Goal: Answer question/provide support: Share knowledge or assist other users

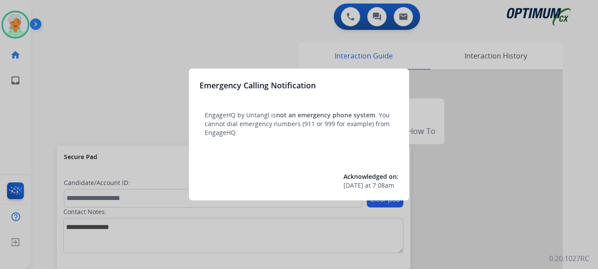
click at [13, 26] on div at bounding box center [299, 134] width 598 height 269
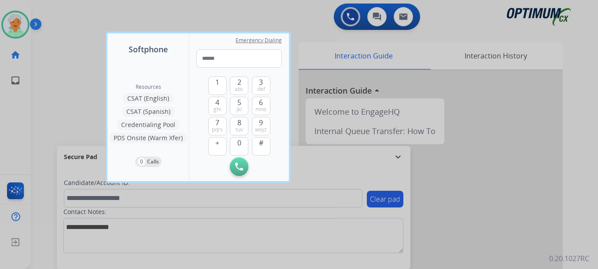
click at [13, 26] on div at bounding box center [299, 134] width 598 height 269
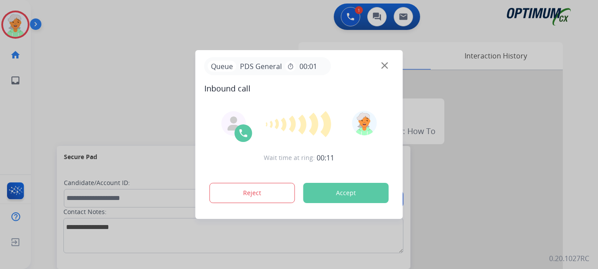
click at [348, 192] on button "Accept" at bounding box center [345, 193] width 85 height 20
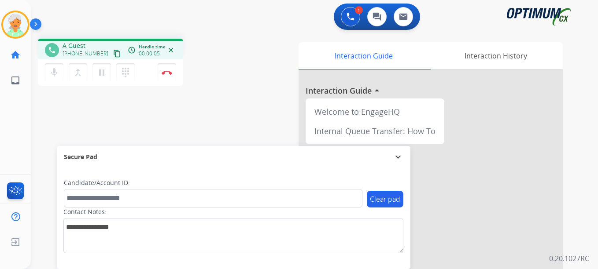
click at [113, 51] on mat-icon "content_copy" at bounding box center [117, 54] width 8 height 8
click at [113, 55] on mat-icon "content_copy" at bounding box center [117, 54] width 8 height 8
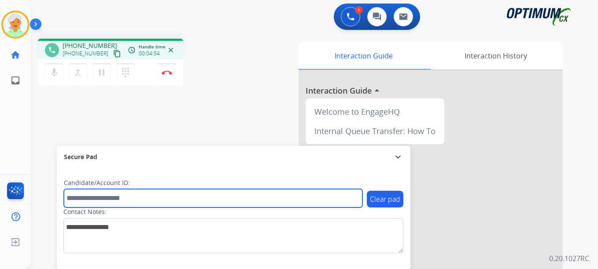
click at [109, 193] on input "text" at bounding box center [213, 198] width 298 height 18
paste input "*******"
type input "*******"
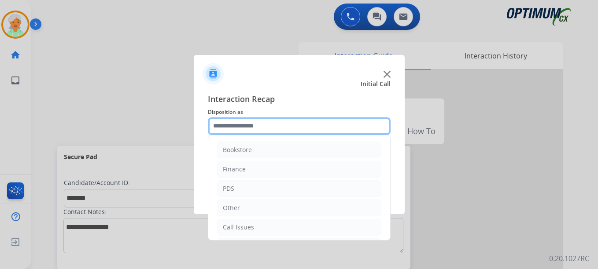
click at [236, 125] on input "text" at bounding box center [299, 126] width 183 height 18
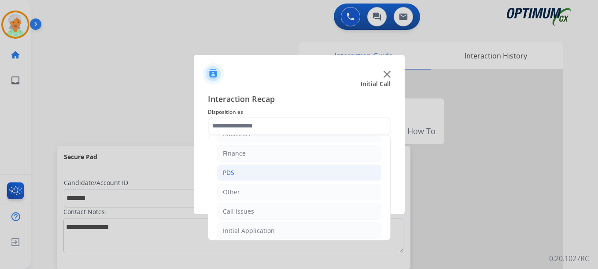
click at [242, 173] on li "PDS" at bounding box center [299, 173] width 164 height 17
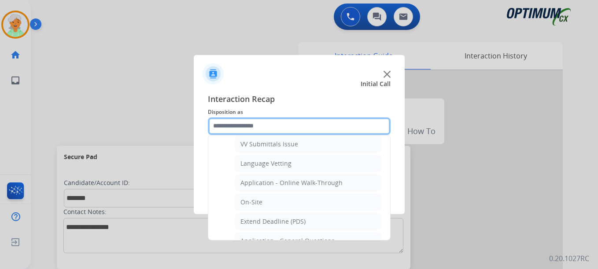
scroll to position [222, 0]
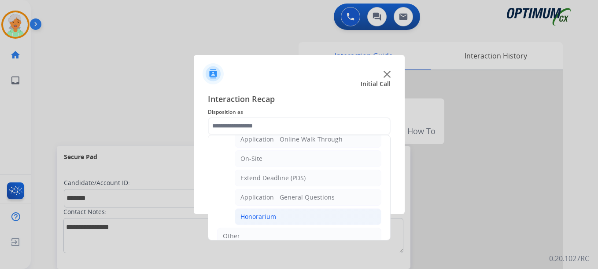
click at [253, 217] on div "Honorarium" at bounding box center [258, 217] width 36 height 9
type input "**********"
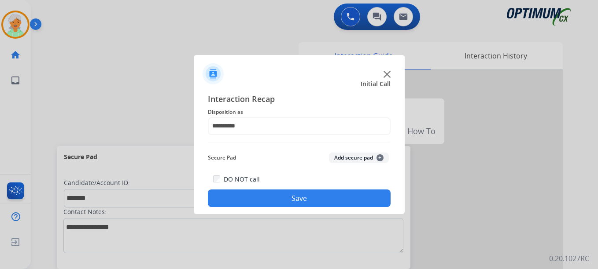
click at [263, 195] on button "Save" at bounding box center [299, 199] width 183 height 18
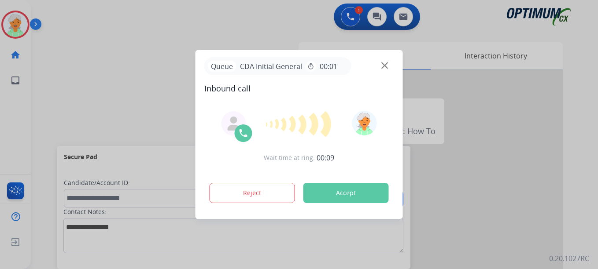
click at [334, 193] on button "Accept" at bounding box center [345, 193] width 85 height 20
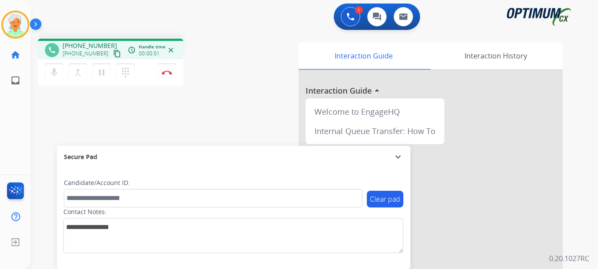
click at [113, 51] on mat-icon "content_copy" at bounding box center [117, 54] width 8 height 8
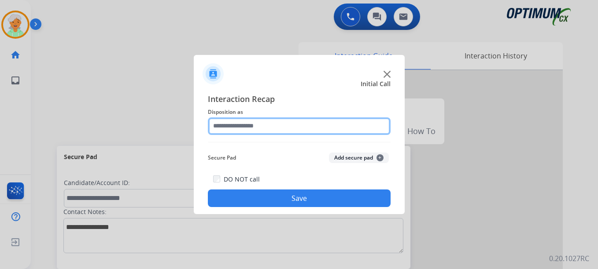
click at [253, 123] on input "text" at bounding box center [299, 126] width 183 height 18
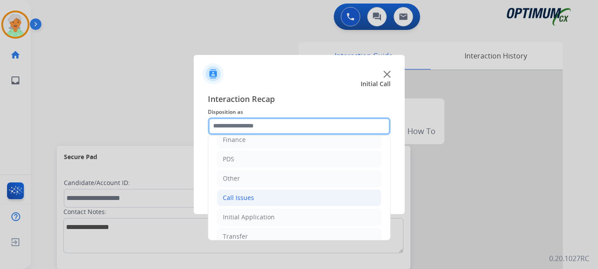
scroll to position [44, 0]
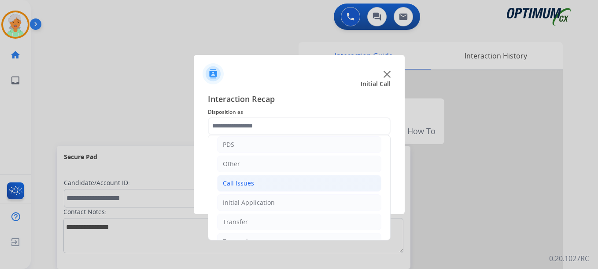
click at [248, 187] on div "Call Issues" at bounding box center [238, 183] width 31 height 9
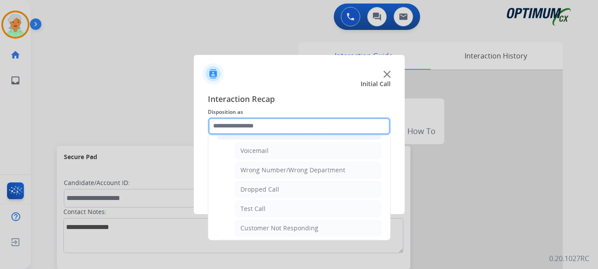
scroll to position [132, 0]
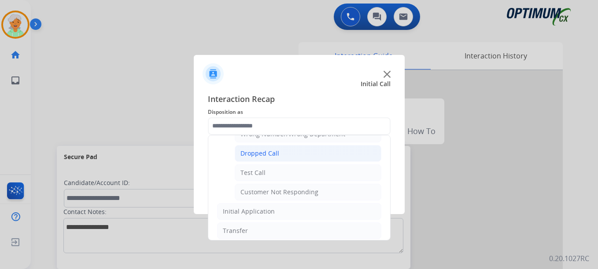
click at [260, 150] on div "Dropped Call" at bounding box center [259, 153] width 39 height 9
type input "**********"
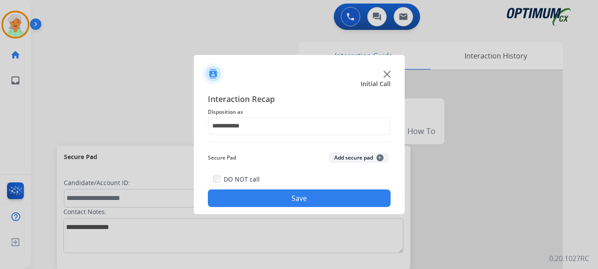
click at [267, 201] on button "Save" at bounding box center [299, 199] width 183 height 18
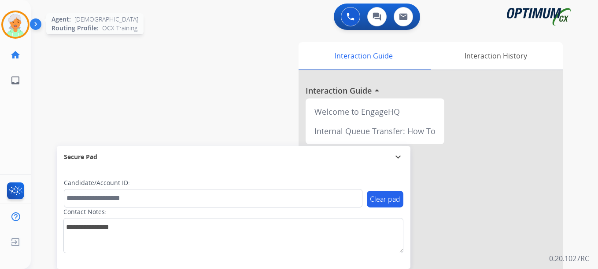
click at [18, 22] on img at bounding box center [15, 24] width 25 height 25
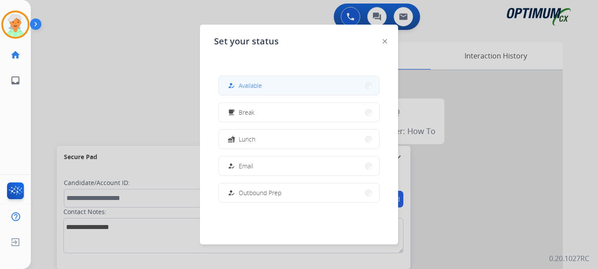
click at [242, 87] on span "Available" at bounding box center [249, 85] width 23 height 9
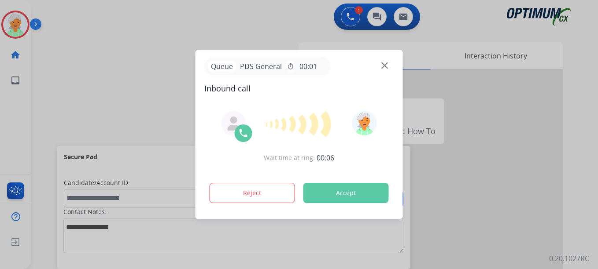
click at [335, 186] on button "Accept" at bounding box center [345, 193] width 85 height 20
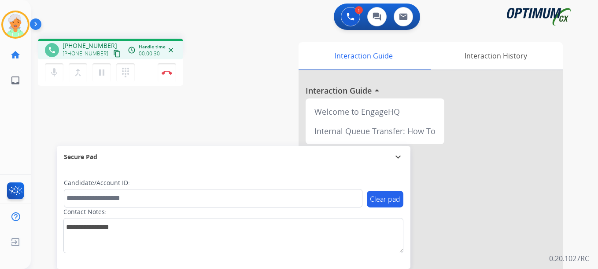
click at [112, 54] on button "content_copy" at bounding box center [117, 53] width 11 height 11
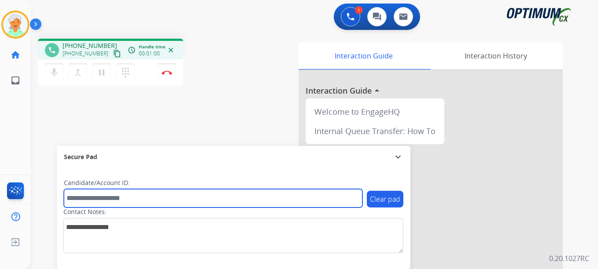
click at [76, 196] on input "text" at bounding box center [213, 198] width 298 height 18
paste input "*******"
type input "*******"
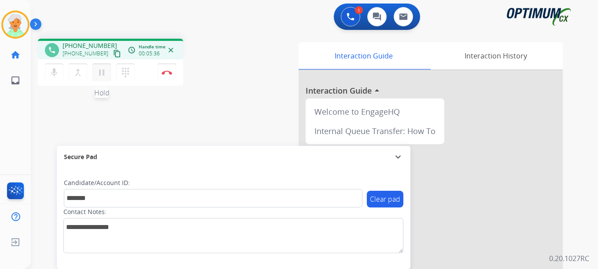
drag, startPoint x: 106, startPoint y: 70, endPoint x: 128, endPoint y: 77, distance: 23.7
click at [106, 70] on mat-icon "pause" at bounding box center [101, 72] width 11 height 11
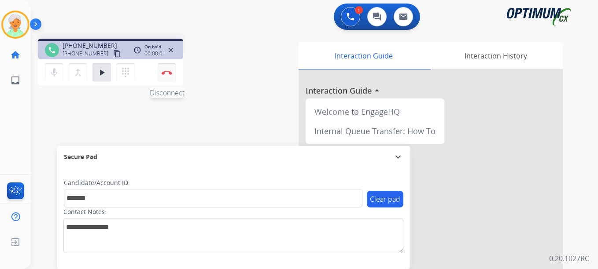
click at [169, 70] on button "Disconnect" at bounding box center [167, 72] width 18 height 18
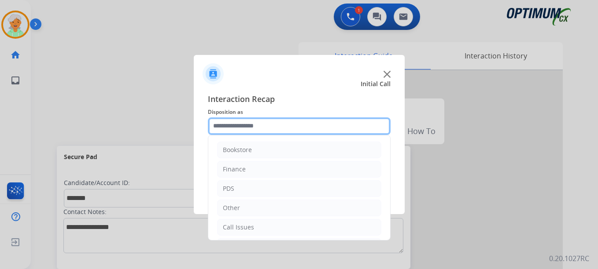
click at [242, 127] on input "text" at bounding box center [299, 126] width 183 height 18
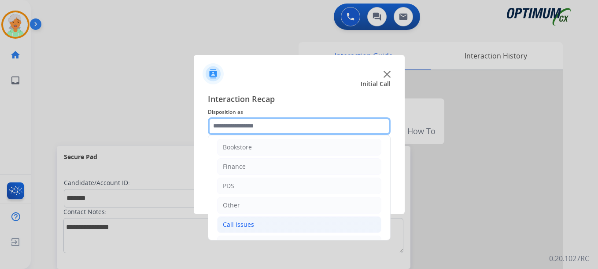
scroll to position [0, 0]
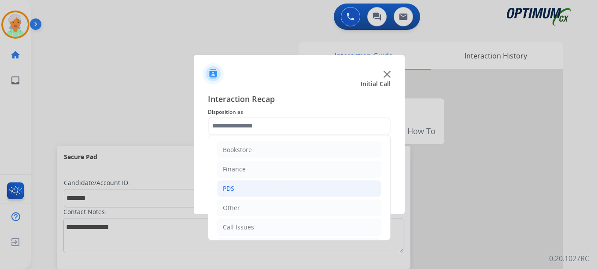
click at [237, 193] on li "PDS" at bounding box center [299, 188] width 164 height 17
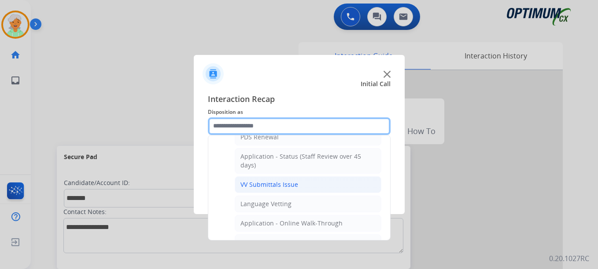
scroll to position [132, 0]
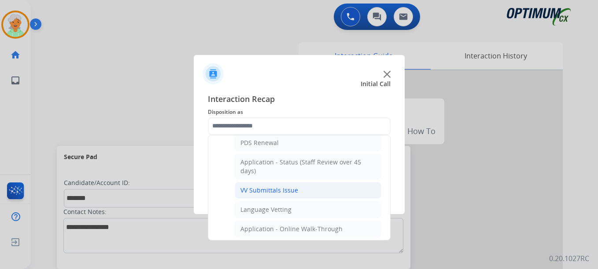
click at [262, 191] on div "VV Submittals Issue" at bounding box center [269, 190] width 58 height 9
type input "**********"
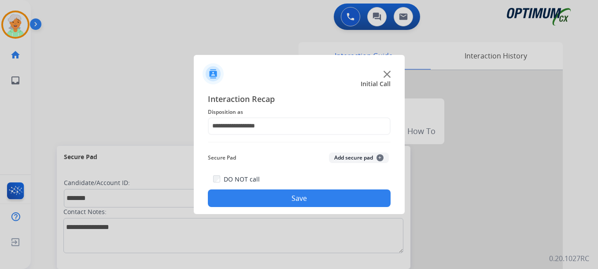
click at [262, 191] on button "Save" at bounding box center [299, 199] width 183 height 18
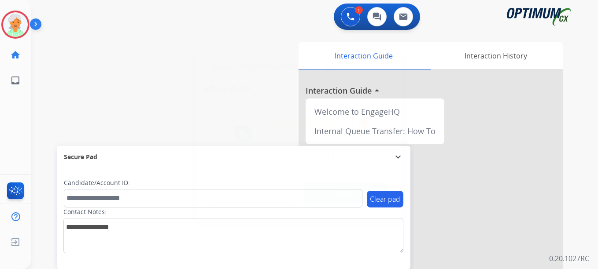
click at [330, 198] on button "Accept" at bounding box center [345, 193] width 85 height 20
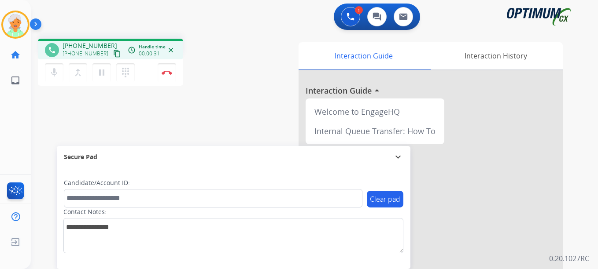
click at [113, 55] on mat-icon "content_copy" at bounding box center [117, 54] width 8 height 8
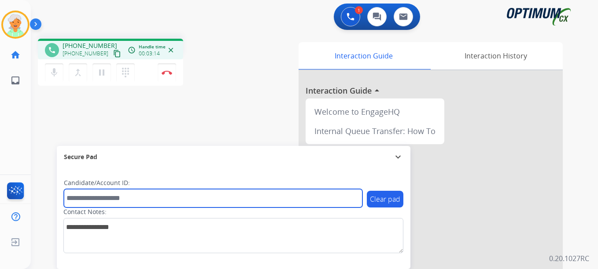
click at [75, 200] on input "text" at bounding box center [213, 198] width 298 height 18
paste input "*******"
type input "*******"
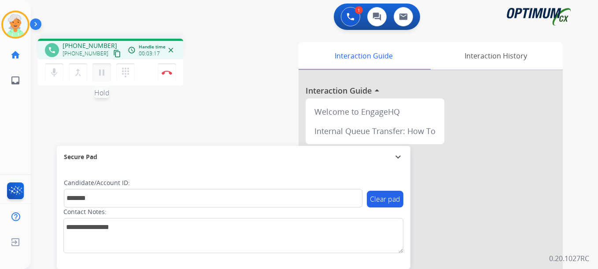
click at [100, 69] on mat-icon "pause" at bounding box center [101, 72] width 11 height 11
click at [171, 76] on button "Disconnect" at bounding box center [167, 72] width 18 height 18
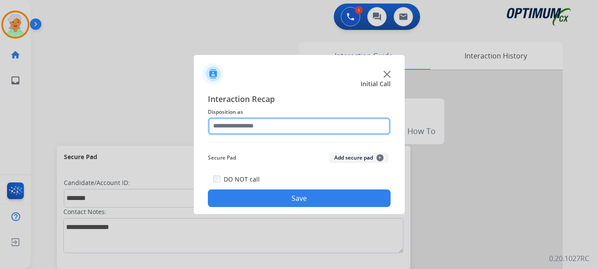
click at [244, 123] on input "text" at bounding box center [299, 126] width 183 height 18
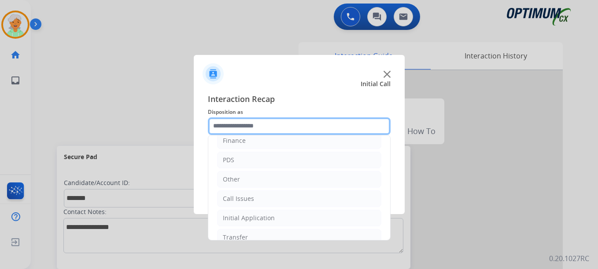
scroll to position [44, 0]
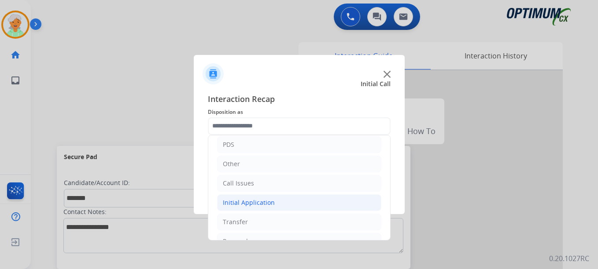
click at [248, 202] on div "Initial Application" at bounding box center [249, 202] width 52 height 9
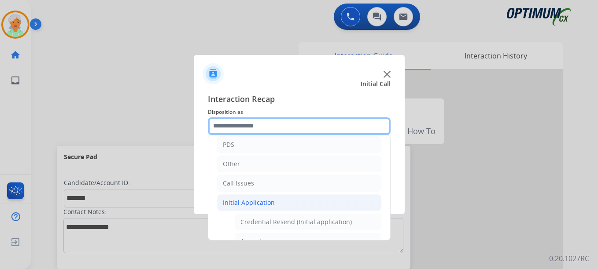
click at [249, 126] on input "text" at bounding box center [299, 126] width 183 height 18
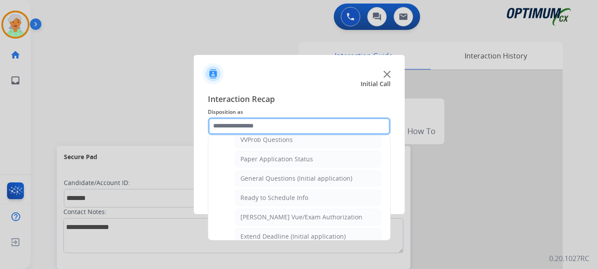
scroll to position [484, 0]
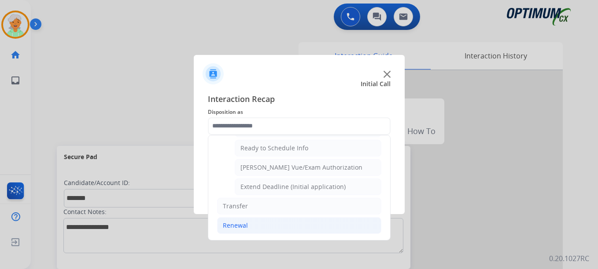
click at [239, 226] on div "Renewal" at bounding box center [235, 225] width 25 height 9
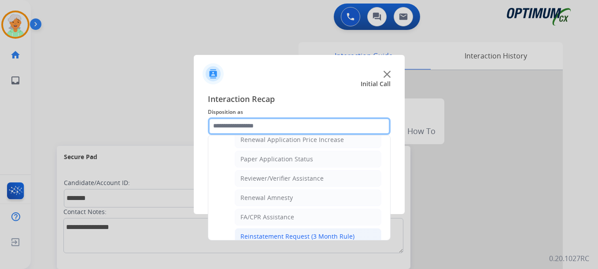
scroll to position [296, 0]
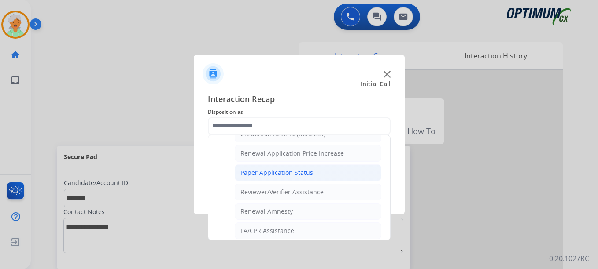
click at [262, 176] on div "Paper Application Status" at bounding box center [276, 173] width 73 height 9
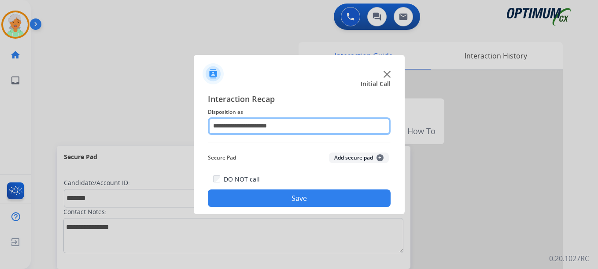
click at [255, 125] on input "**********" at bounding box center [299, 126] width 183 height 18
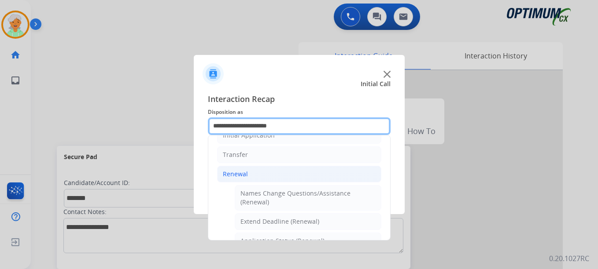
scroll to position [176, 0]
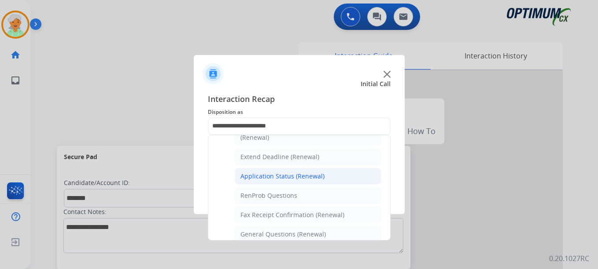
click at [257, 179] on div "Application Status (Renewal)" at bounding box center [282, 176] width 84 height 9
type input "**********"
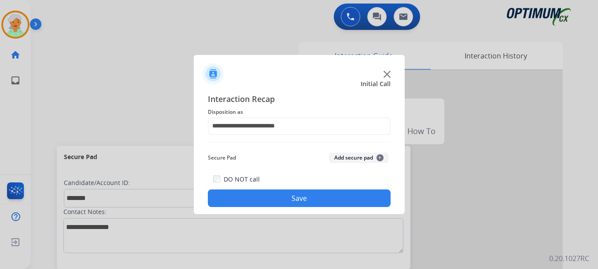
click at [262, 203] on button "Save" at bounding box center [299, 199] width 183 height 18
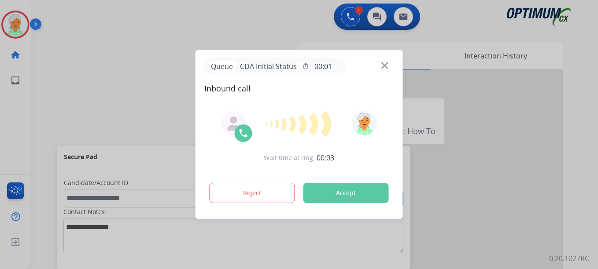
click at [335, 194] on button "Accept" at bounding box center [345, 193] width 85 height 20
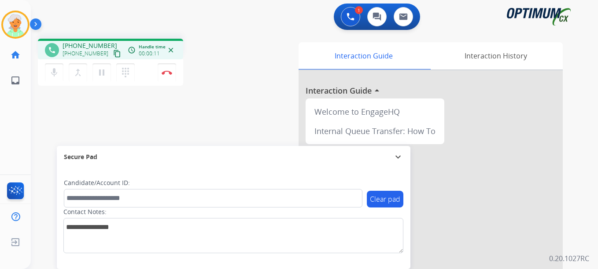
click at [113, 54] on mat-icon "content_copy" at bounding box center [117, 54] width 8 height 8
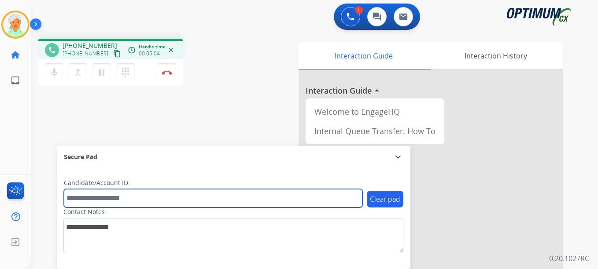
click at [79, 205] on input "text" at bounding box center [213, 198] width 298 height 18
paste input "*******"
type input "*******"
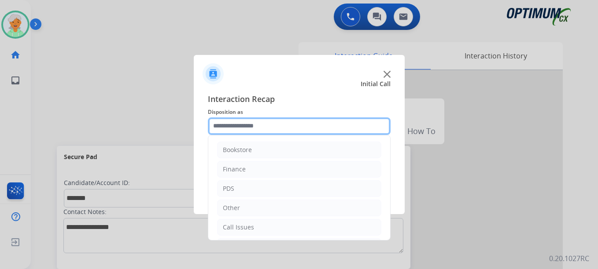
click at [237, 124] on input "text" at bounding box center [299, 126] width 183 height 18
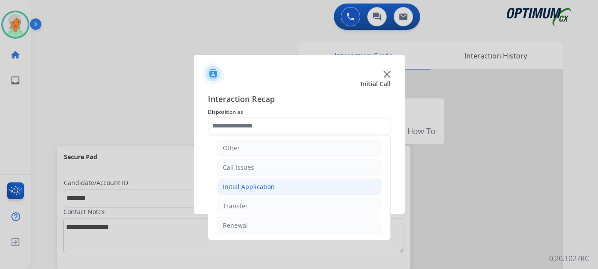
click at [235, 186] on div "Initial Application" at bounding box center [249, 187] width 52 height 9
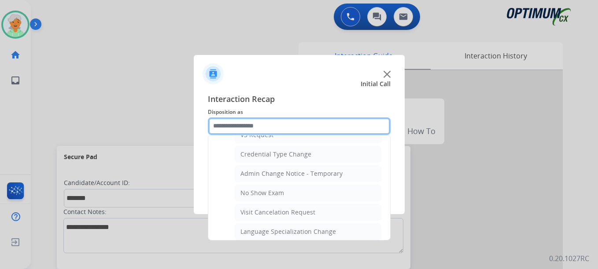
scroll to position [368, 0]
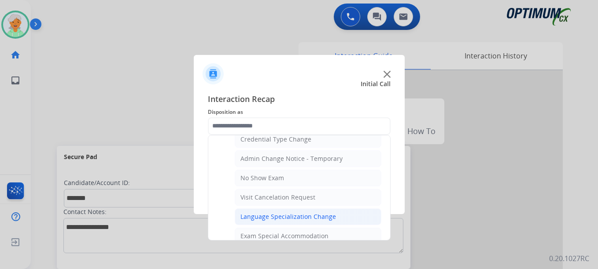
click at [271, 217] on div "Language Specialization Change" at bounding box center [287, 217] width 95 height 9
type input "**********"
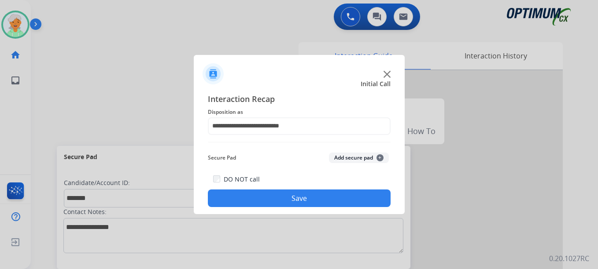
click at [279, 201] on button "Save" at bounding box center [299, 199] width 183 height 18
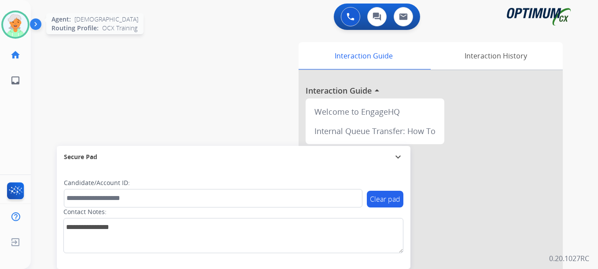
click at [15, 27] on img at bounding box center [15, 24] width 25 height 25
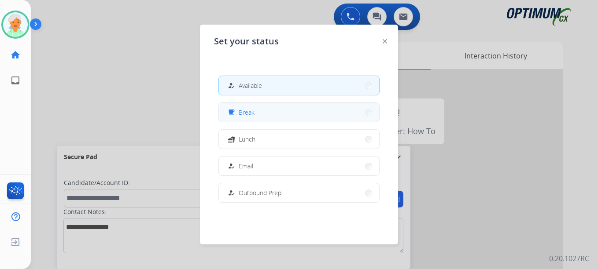
click at [242, 113] on span "Break" at bounding box center [246, 112] width 16 height 9
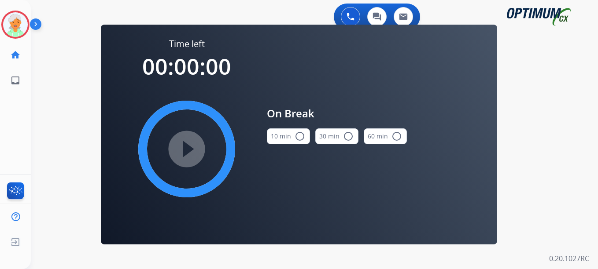
click at [302, 136] on mat-icon "radio_button_unchecked" at bounding box center [299, 136] width 11 height 11
click at [183, 150] on mat-icon "play_circle_filled" at bounding box center [186, 149] width 11 height 11
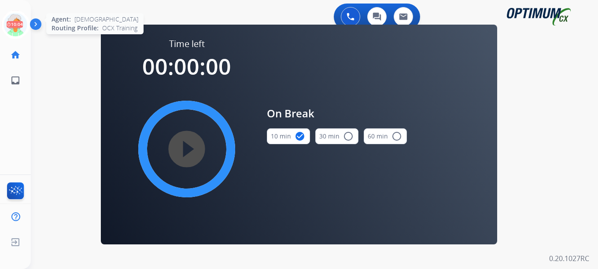
click at [13, 26] on icon at bounding box center [15, 25] width 29 height 29
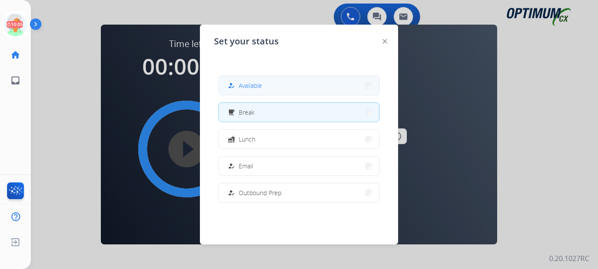
click at [291, 90] on button "how_to_reg Available" at bounding box center [299, 85] width 160 height 19
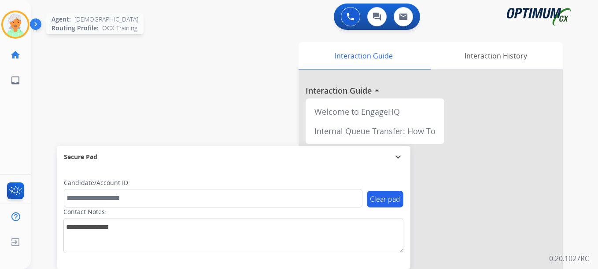
click at [8, 27] on img at bounding box center [15, 24] width 25 height 25
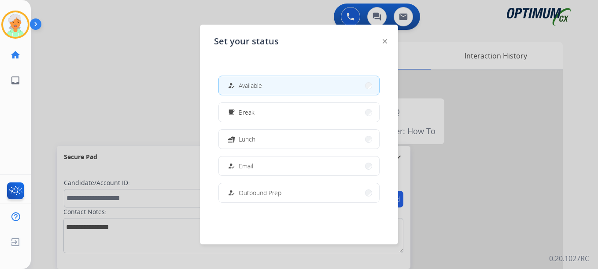
click at [282, 88] on button "how_to_reg Available" at bounding box center [299, 85] width 160 height 19
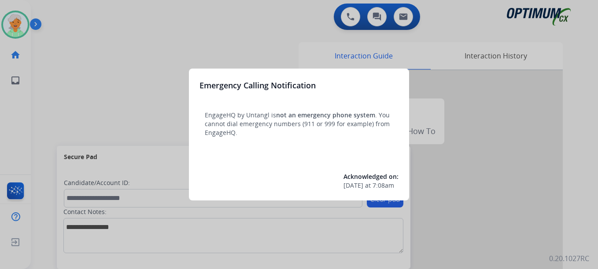
click at [10, 26] on div at bounding box center [299, 134] width 598 height 269
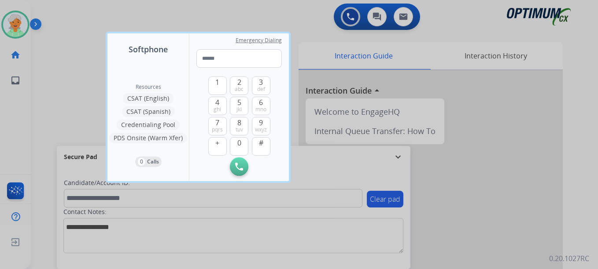
click at [10, 26] on div at bounding box center [299, 134] width 598 height 269
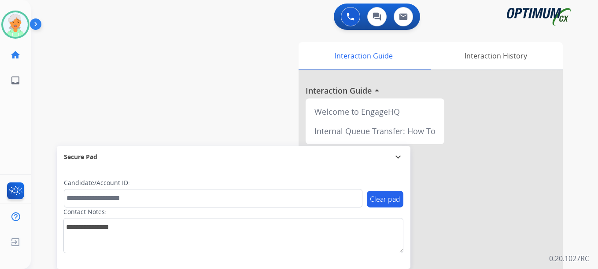
click at [10, 26] on img at bounding box center [15, 24] width 25 height 25
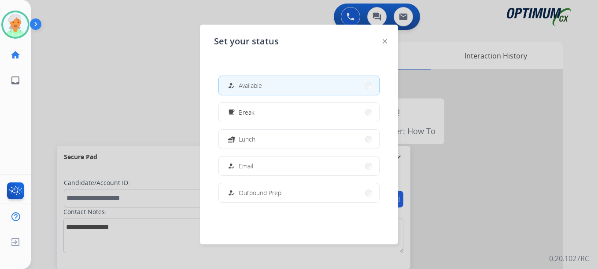
click at [60, 59] on div at bounding box center [299, 134] width 598 height 269
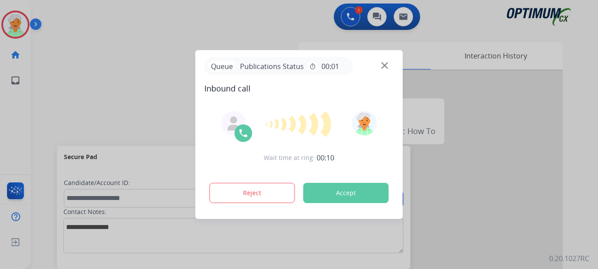
click at [336, 199] on button "Accept" at bounding box center [345, 193] width 85 height 20
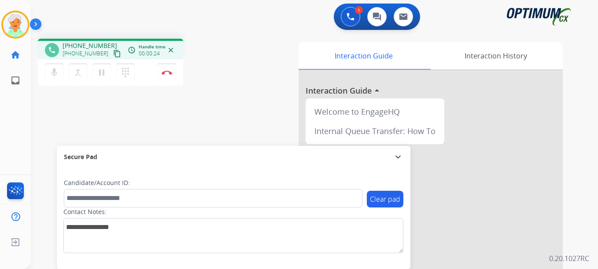
click at [113, 51] on mat-icon "content_copy" at bounding box center [117, 54] width 8 height 8
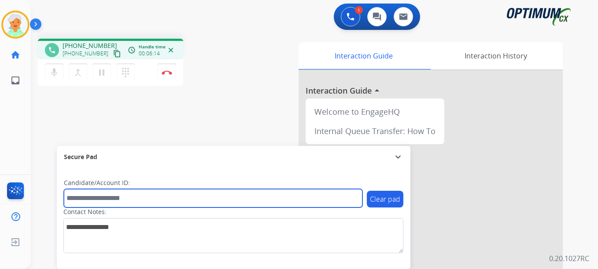
click at [89, 198] on input "text" at bounding box center [213, 198] width 298 height 18
paste input "*******"
type input "*******"
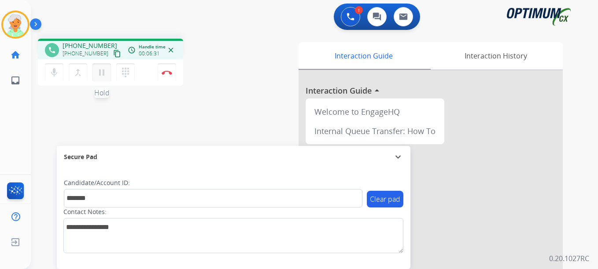
click at [101, 73] on mat-icon "pause" at bounding box center [101, 72] width 11 height 11
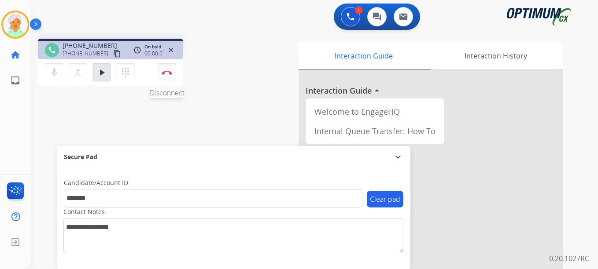
click at [167, 73] on img at bounding box center [166, 72] width 11 height 4
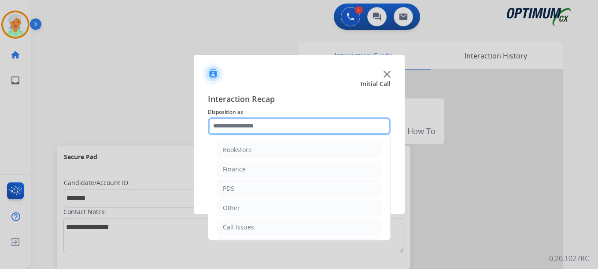
click at [246, 130] on input "text" at bounding box center [299, 126] width 183 height 18
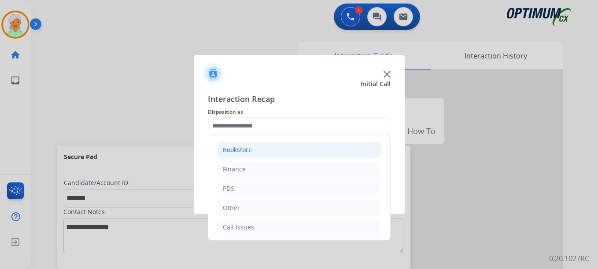
click at [239, 150] on div "Bookstore" at bounding box center [237, 150] width 29 height 9
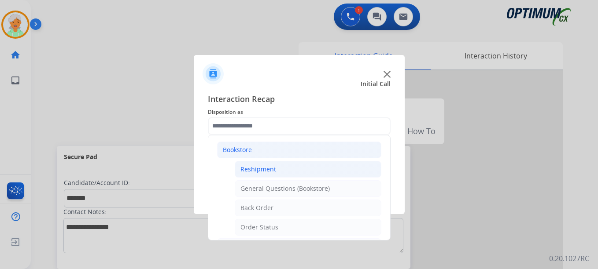
click at [249, 166] on div "Reshipment" at bounding box center [258, 169] width 36 height 9
type input "**********"
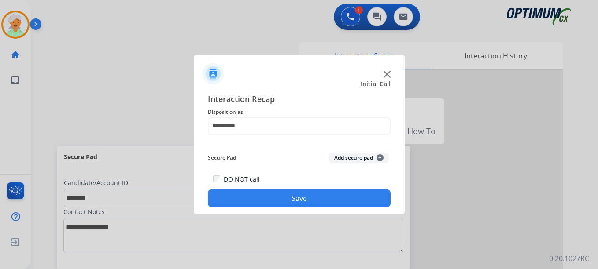
click at [261, 196] on button "Save" at bounding box center [299, 199] width 183 height 18
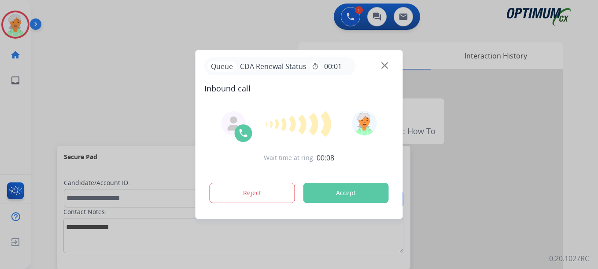
click at [329, 193] on button "Accept" at bounding box center [345, 193] width 85 height 20
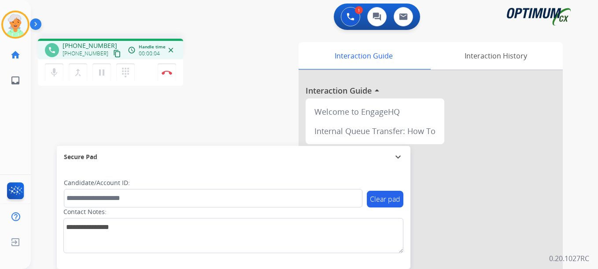
click at [113, 52] on mat-icon "content_copy" at bounding box center [117, 54] width 8 height 8
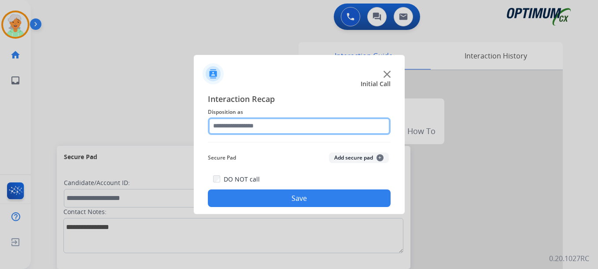
click at [229, 129] on input "text" at bounding box center [299, 126] width 183 height 18
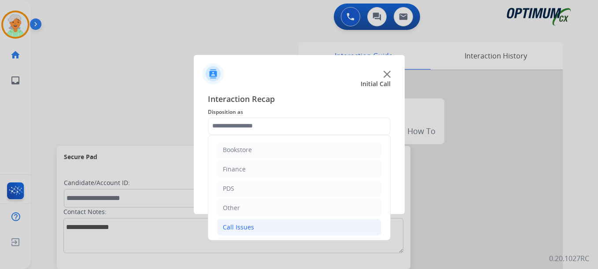
click at [237, 229] on div "Call Issues" at bounding box center [238, 227] width 31 height 9
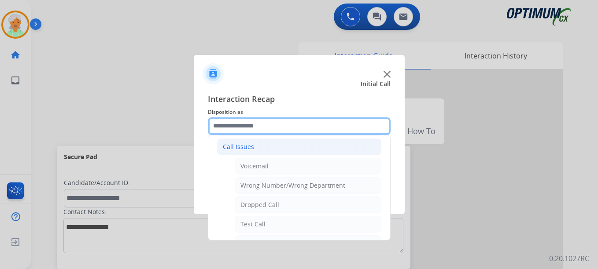
scroll to position [88, 0]
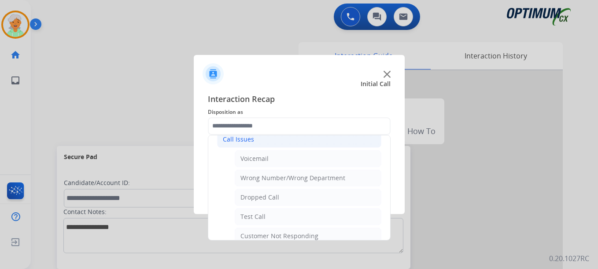
click at [252, 195] on div "Dropped Call" at bounding box center [259, 197] width 39 height 9
type input "**********"
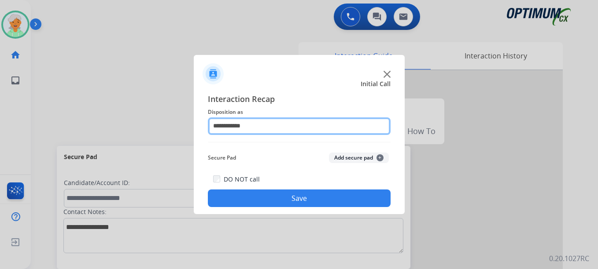
click at [244, 127] on input "**********" at bounding box center [299, 126] width 183 height 18
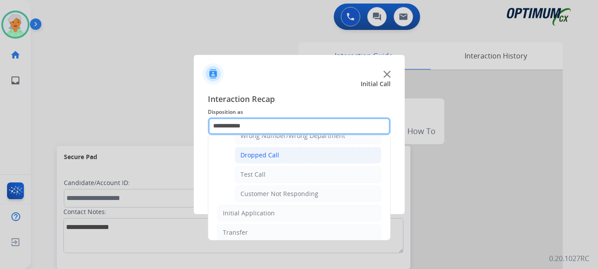
scroll to position [132, 0]
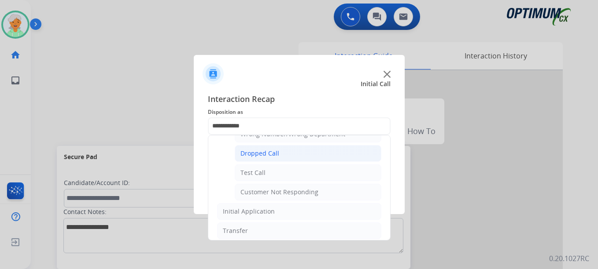
click at [260, 152] on div "Dropped Call" at bounding box center [259, 153] width 39 height 9
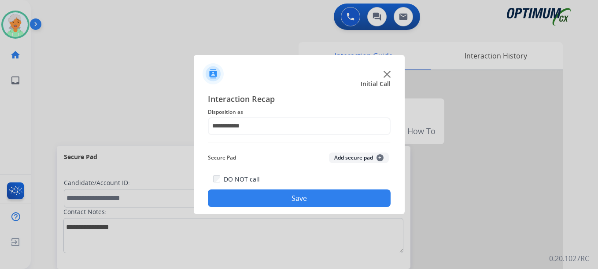
click at [272, 200] on button "Save" at bounding box center [299, 199] width 183 height 18
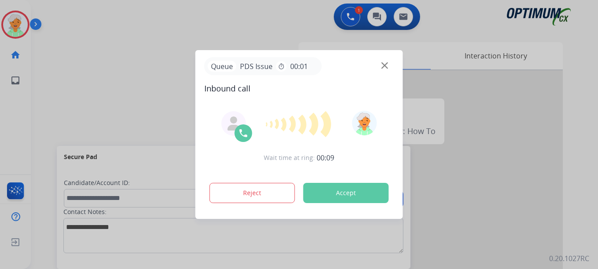
click at [316, 191] on button "Accept" at bounding box center [345, 193] width 85 height 20
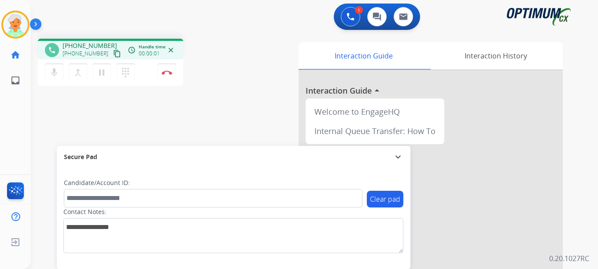
click at [113, 52] on mat-icon "content_copy" at bounding box center [117, 54] width 8 height 8
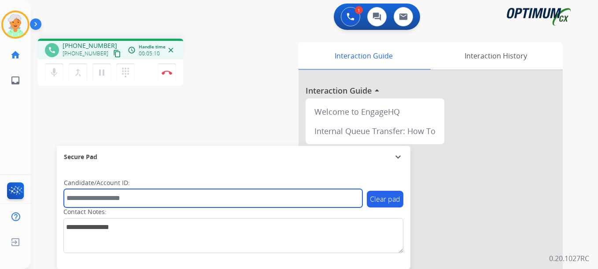
click at [86, 199] on input "text" at bounding box center [213, 198] width 298 height 18
paste input "*******"
type input "*******"
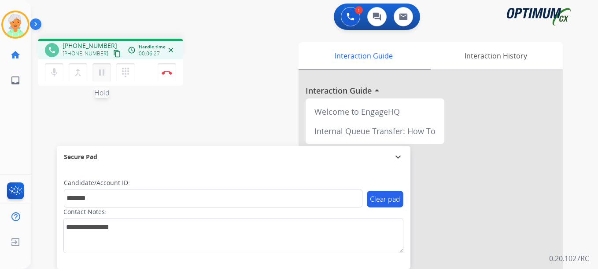
click at [103, 76] on mat-icon "pause" at bounding box center [101, 72] width 11 height 11
click at [164, 75] on button "Disconnect" at bounding box center [167, 72] width 18 height 18
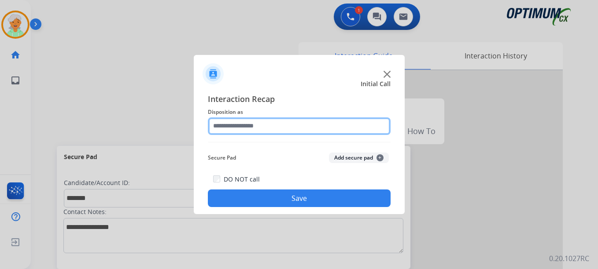
click at [242, 127] on input "text" at bounding box center [299, 126] width 183 height 18
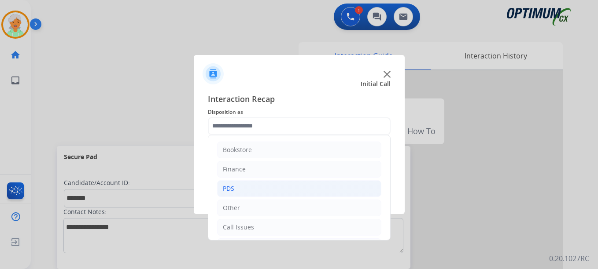
click at [238, 189] on li "PDS" at bounding box center [299, 188] width 164 height 17
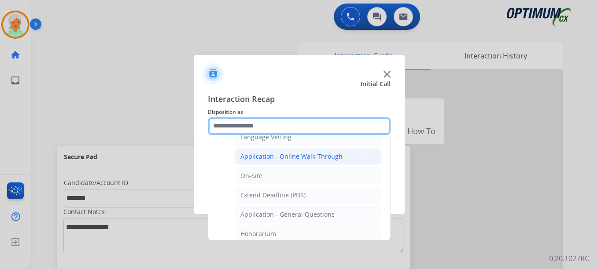
scroll to position [220, 0]
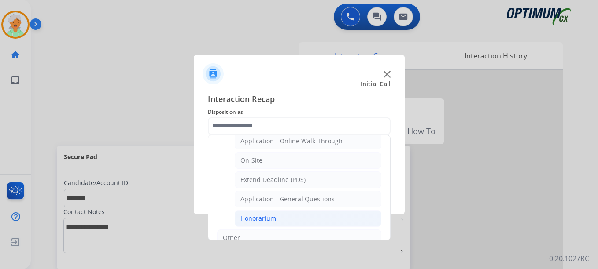
click at [252, 219] on div "Honorarium" at bounding box center [258, 218] width 36 height 9
type input "**********"
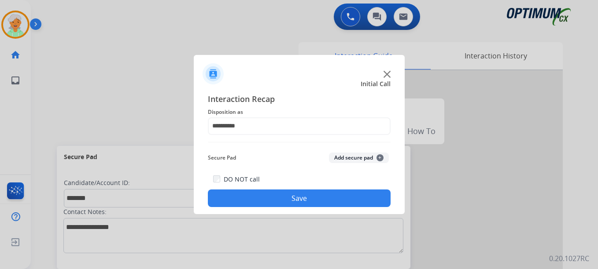
click at [255, 203] on button "Save" at bounding box center [299, 199] width 183 height 18
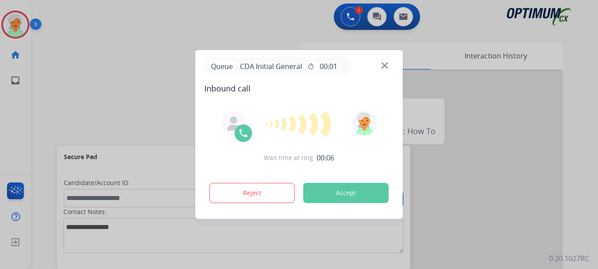
click at [375, 194] on button "Accept" at bounding box center [345, 193] width 85 height 20
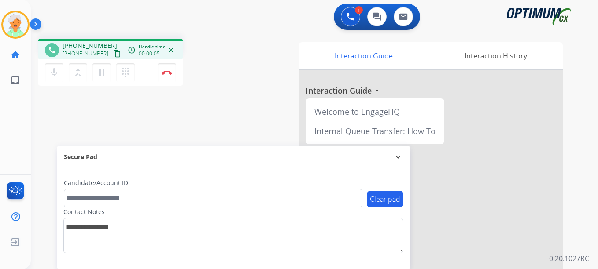
click at [113, 55] on mat-icon "content_copy" at bounding box center [117, 54] width 8 height 8
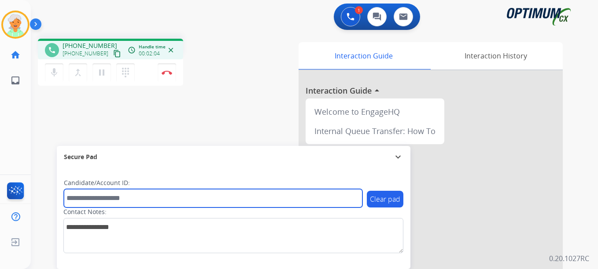
click at [90, 200] on input "text" at bounding box center [213, 198] width 298 height 18
paste input "*******"
type input "*******"
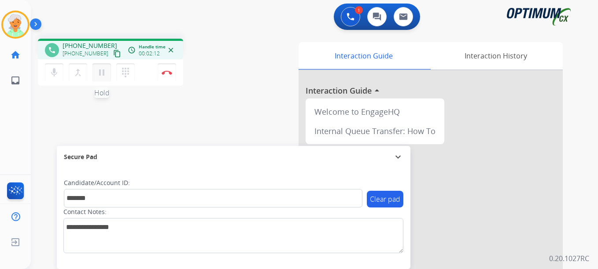
click at [96, 72] on button "pause Hold" at bounding box center [101, 72] width 18 height 18
click at [162, 71] on img at bounding box center [166, 72] width 11 height 4
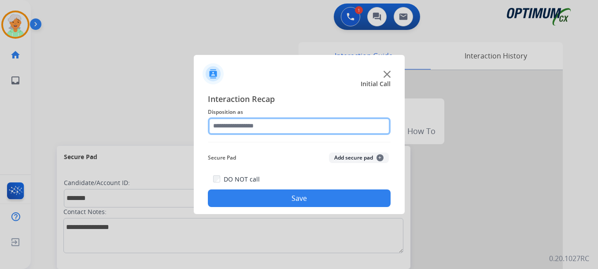
click at [240, 123] on input "text" at bounding box center [299, 126] width 183 height 18
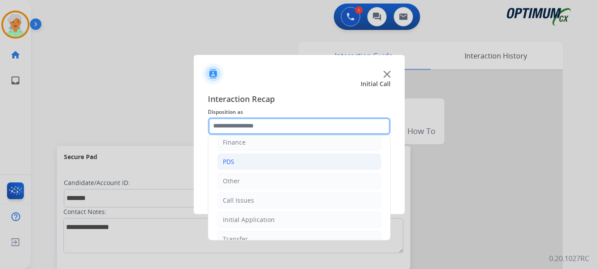
scroll to position [60, 0]
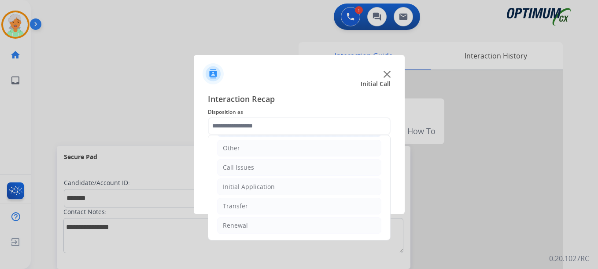
click at [249, 189] on div "Initial Application" at bounding box center [249, 187] width 52 height 9
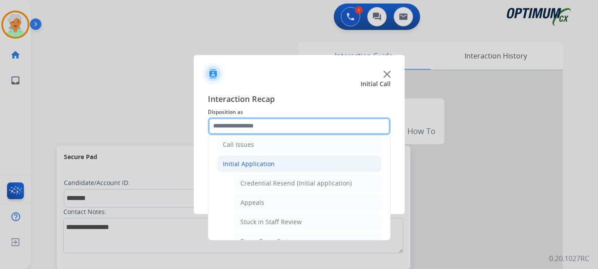
scroll to position [148, 0]
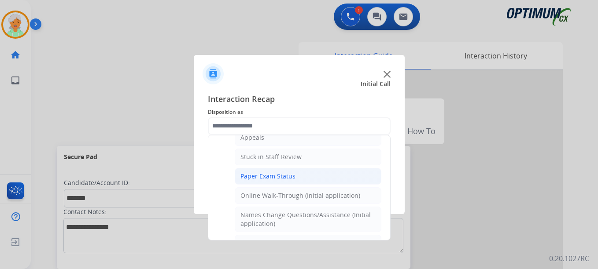
click at [246, 182] on li "Paper Exam Status" at bounding box center [308, 176] width 147 height 17
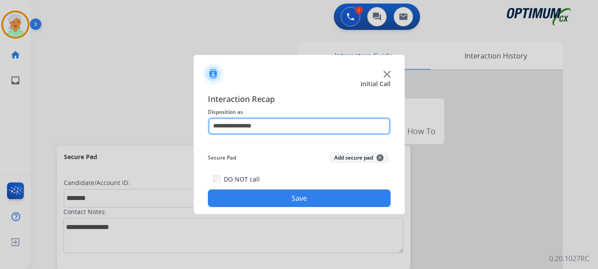
click at [239, 125] on input "**********" at bounding box center [299, 126] width 183 height 18
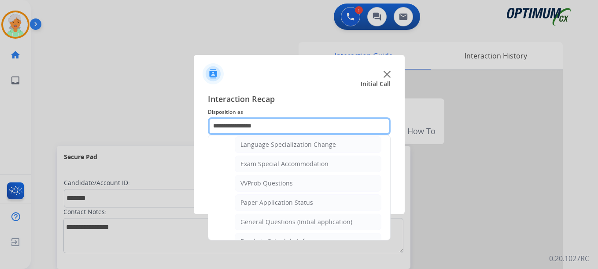
scroll to position [484, 0]
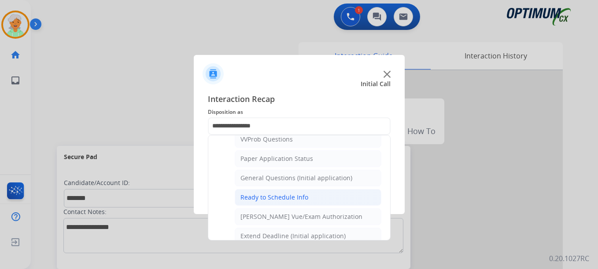
click at [265, 196] on div "Ready to Schedule Info" at bounding box center [274, 197] width 68 height 9
type input "**********"
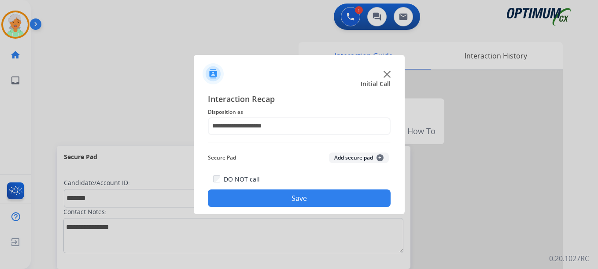
click at [265, 196] on button "Save" at bounding box center [299, 199] width 183 height 18
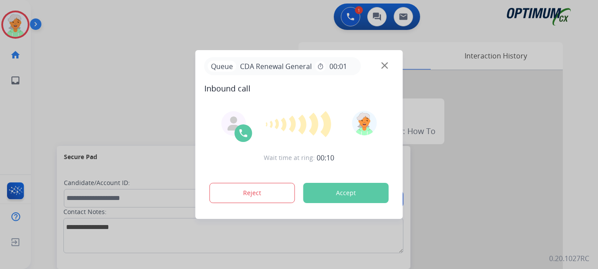
click at [335, 183] on button "Accept" at bounding box center [345, 193] width 85 height 20
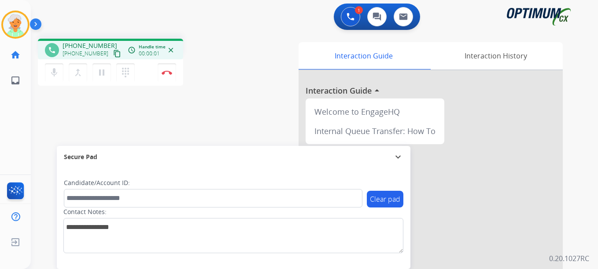
click at [113, 55] on mat-icon "content_copy" at bounding box center [117, 54] width 8 height 8
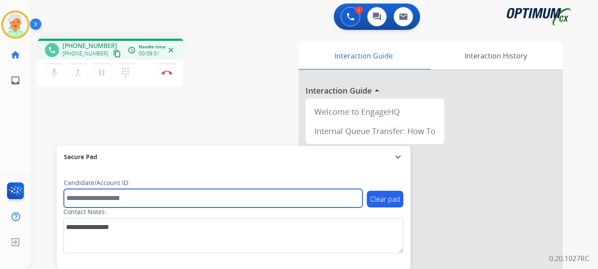
click at [75, 199] on input "text" at bounding box center [213, 198] width 298 height 18
paste input "*******"
type input "*******"
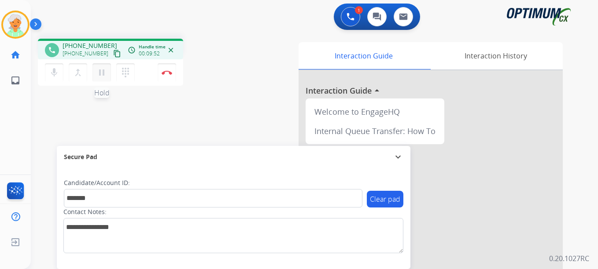
click at [96, 75] on mat-icon "pause" at bounding box center [101, 72] width 11 height 11
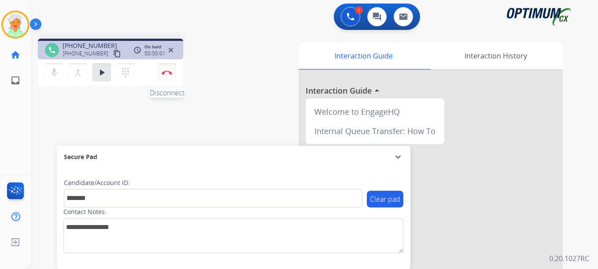
drag, startPoint x: 165, startPoint y: 70, endPoint x: 169, endPoint y: 73, distance: 5.6
click at [165, 70] on button "Disconnect" at bounding box center [167, 72] width 18 height 18
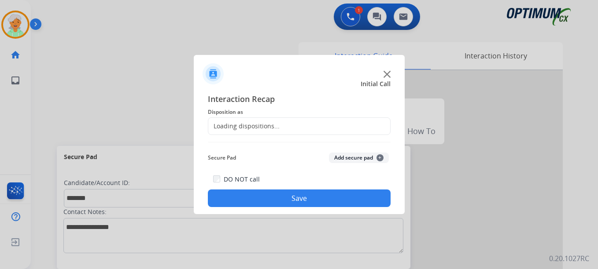
click at [249, 121] on div "Loading dispositions..." at bounding box center [299, 126] width 183 height 18
click at [250, 126] on div "Loading dispositions..." at bounding box center [243, 126] width 71 height 9
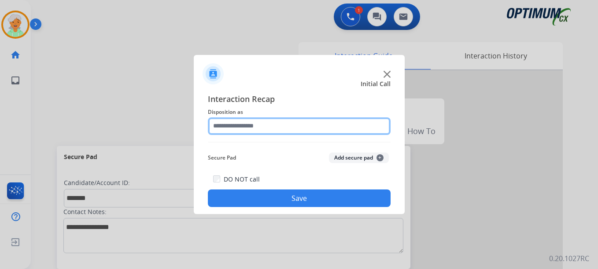
click at [249, 130] on input "text" at bounding box center [299, 126] width 183 height 18
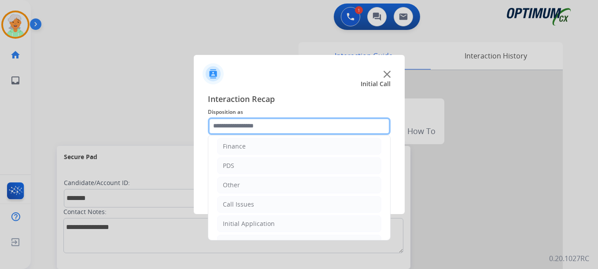
scroll to position [44, 0]
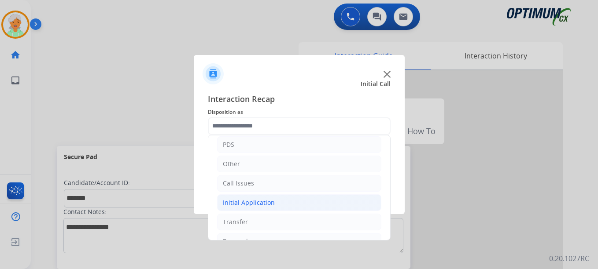
click at [235, 205] on div "Initial Application" at bounding box center [249, 202] width 52 height 9
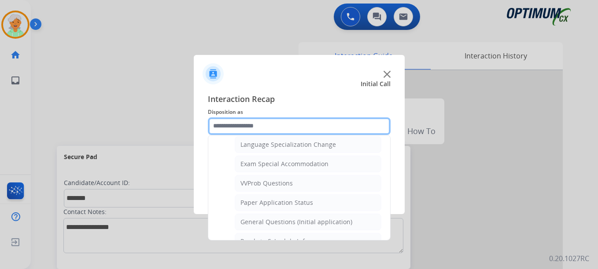
scroll to position [484, 0]
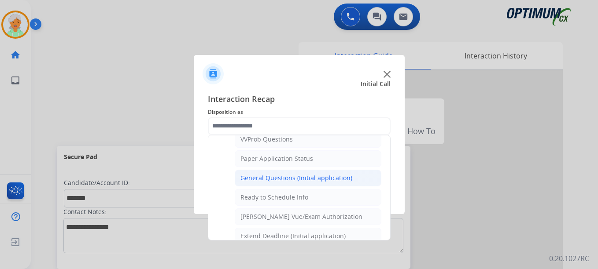
click at [282, 179] on div "General Questions (Initial application)" at bounding box center [296, 178] width 112 height 9
type input "**********"
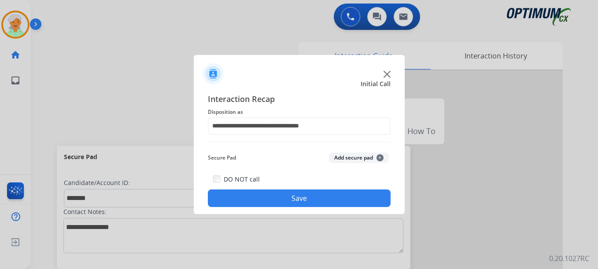
click at [267, 200] on button "Save" at bounding box center [299, 199] width 183 height 18
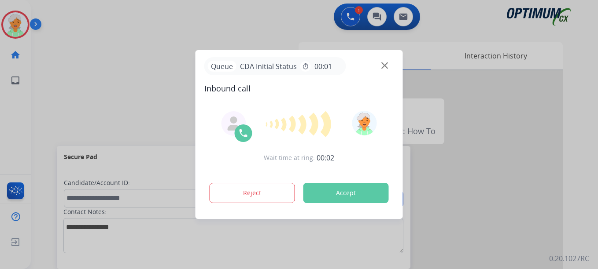
click at [336, 199] on button "Accept" at bounding box center [345, 193] width 85 height 20
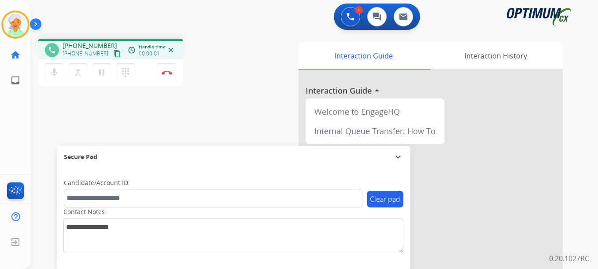
click at [113, 54] on mat-icon "content_copy" at bounding box center [117, 54] width 8 height 8
click at [100, 72] on mat-icon "pause" at bounding box center [101, 72] width 11 height 11
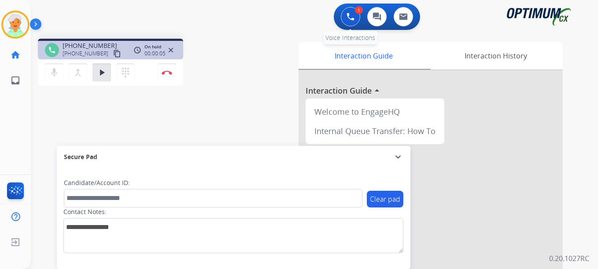
click at [356, 18] on button at bounding box center [350, 16] width 19 height 19
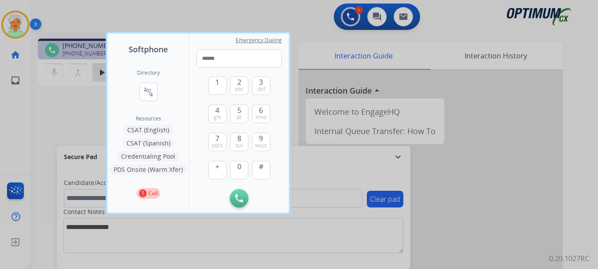
click at [151, 143] on button "CSAT (Spanish)" at bounding box center [148, 143] width 53 height 11
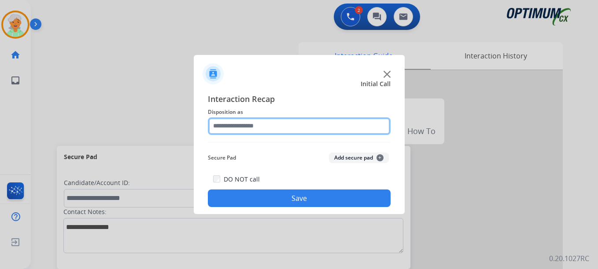
click at [239, 124] on input "text" at bounding box center [299, 126] width 183 height 18
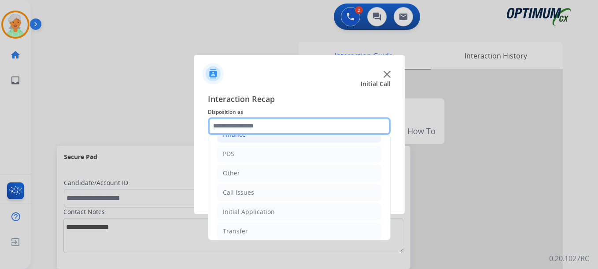
scroll to position [60, 0]
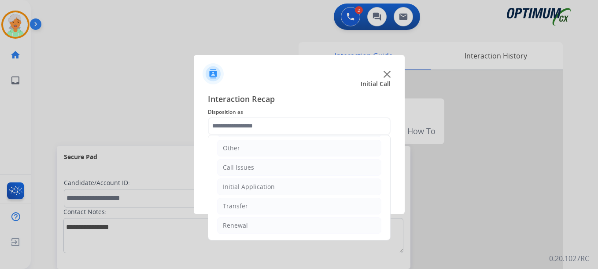
click at [240, 167] on div "Call Issues" at bounding box center [238, 167] width 31 height 9
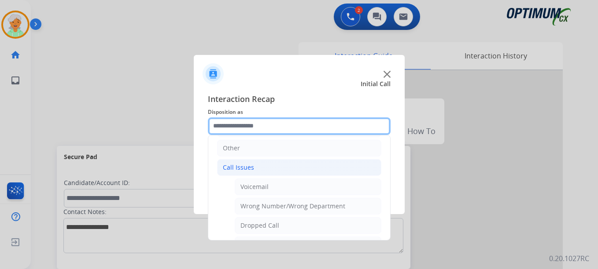
scroll to position [104, 0]
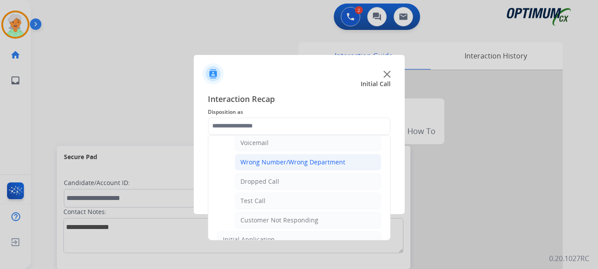
click at [262, 163] on div "Wrong Number/Wrong Department" at bounding box center [292, 162] width 105 height 9
type input "**********"
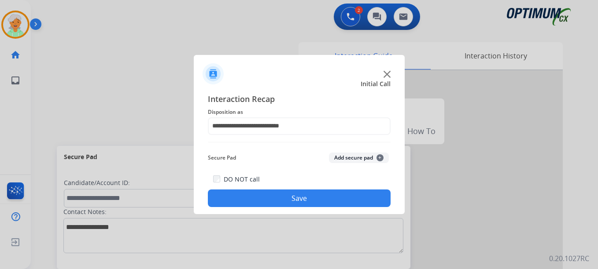
click at [259, 197] on button "Save" at bounding box center [299, 199] width 183 height 18
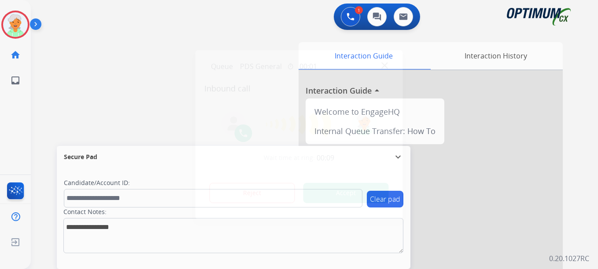
drag, startPoint x: 20, startPoint y: 128, endPoint x: 26, endPoint y: 127, distance: 6.4
click at [26, 127] on div at bounding box center [299, 134] width 598 height 269
click at [337, 185] on button "Accept" at bounding box center [345, 193] width 85 height 20
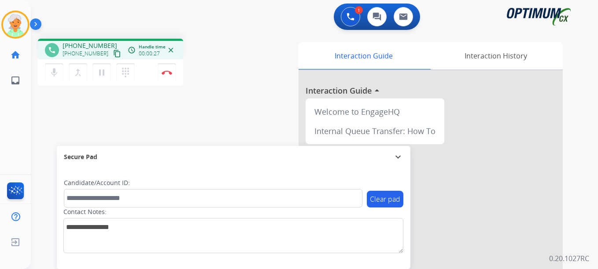
click at [112, 58] on button "content_copy" at bounding box center [117, 53] width 11 height 11
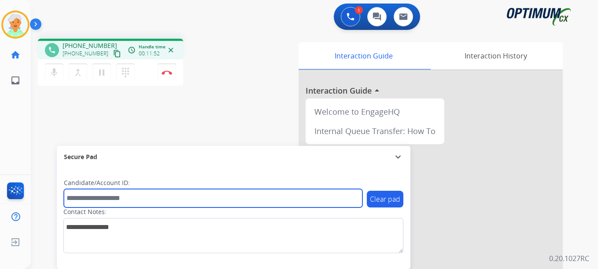
click at [78, 199] on input "text" at bounding box center [213, 198] width 298 height 18
paste input "*******"
type input "*******"
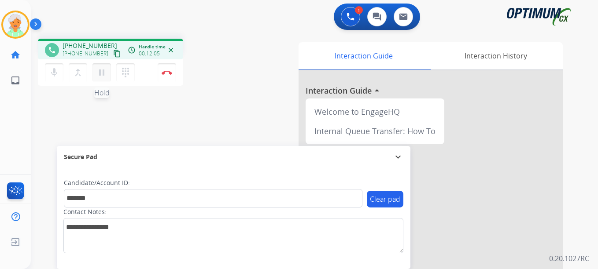
click at [105, 77] on mat-icon "pause" at bounding box center [101, 72] width 11 height 11
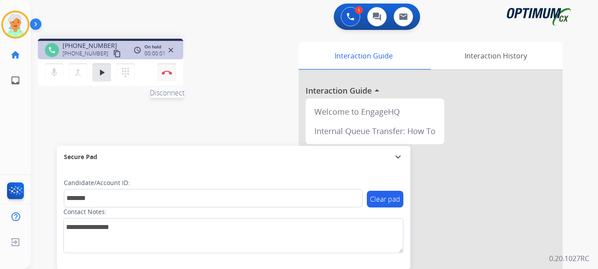
click at [166, 75] on button "Disconnect" at bounding box center [167, 72] width 18 height 18
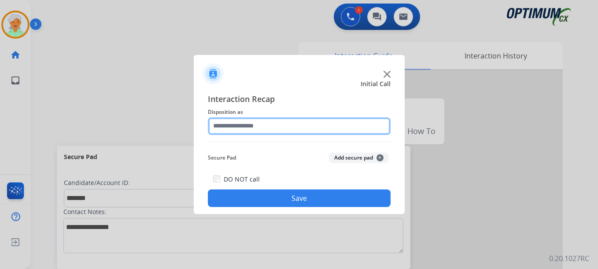
click at [248, 121] on input "text" at bounding box center [299, 126] width 183 height 18
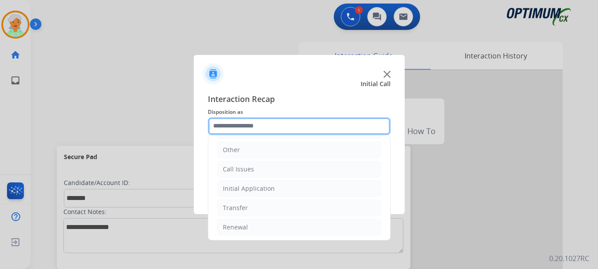
scroll to position [60, 0]
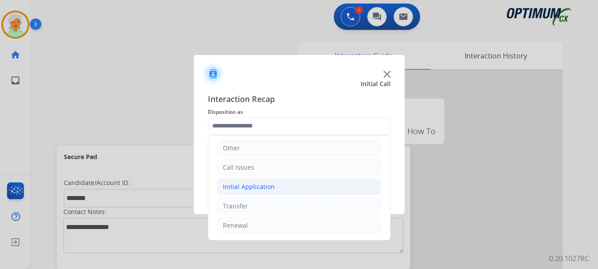
click at [252, 183] on div "Initial Application" at bounding box center [249, 187] width 52 height 9
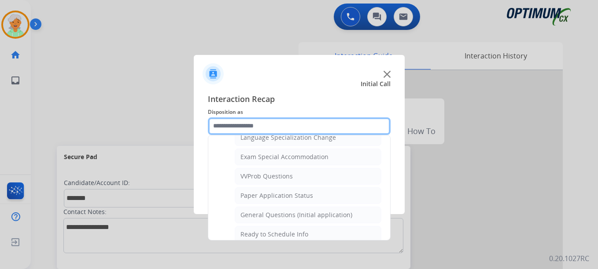
scroll to position [456, 0]
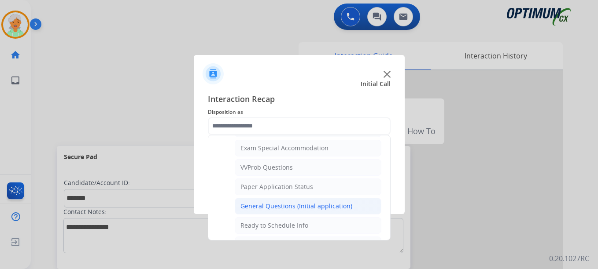
click at [271, 205] on div "General Questions (Initial application)" at bounding box center [296, 206] width 112 height 9
type input "**********"
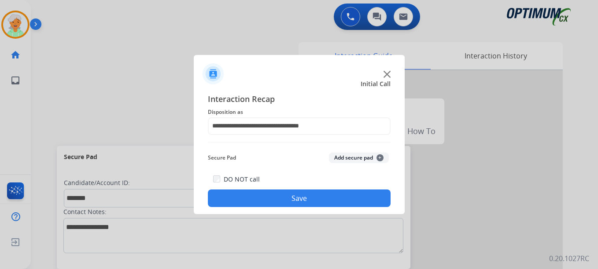
click at [273, 194] on button "Save" at bounding box center [299, 199] width 183 height 18
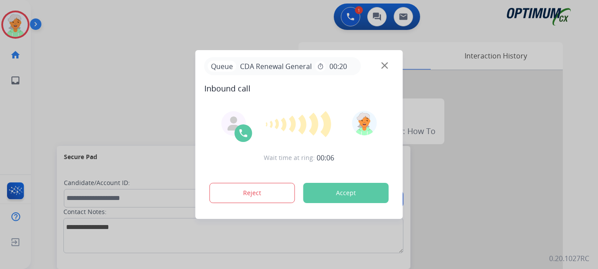
click at [31, 104] on div at bounding box center [299, 134] width 598 height 269
click at [352, 201] on button "Accept" at bounding box center [345, 193] width 85 height 20
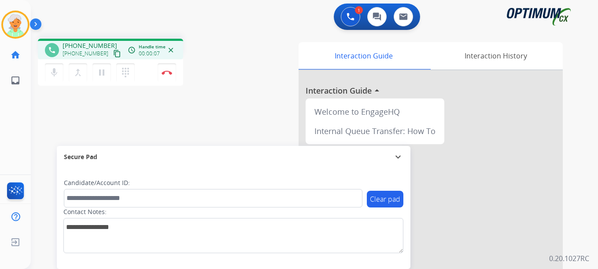
click at [113, 52] on mat-icon "content_copy" at bounding box center [117, 54] width 8 height 8
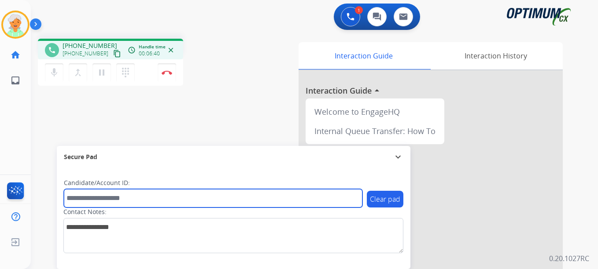
click at [103, 199] on input "text" at bounding box center [213, 198] width 298 height 18
paste input "*******"
type input "*******"
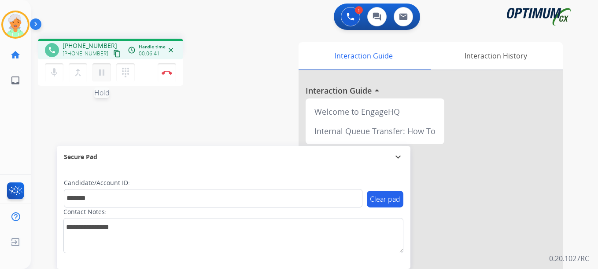
click at [98, 77] on mat-icon "pause" at bounding box center [101, 72] width 11 height 11
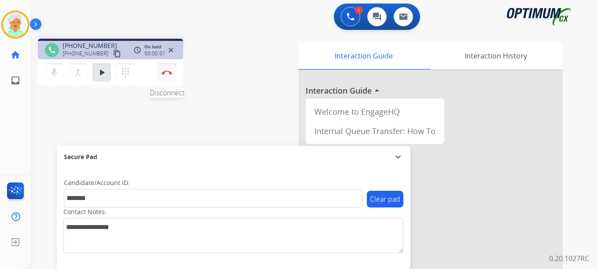
click at [159, 72] on button "Disconnect" at bounding box center [167, 72] width 18 height 18
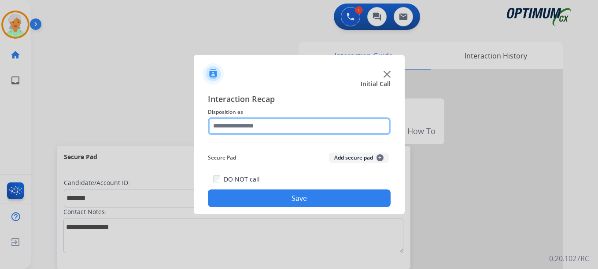
click at [235, 131] on input "text" at bounding box center [299, 126] width 183 height 18
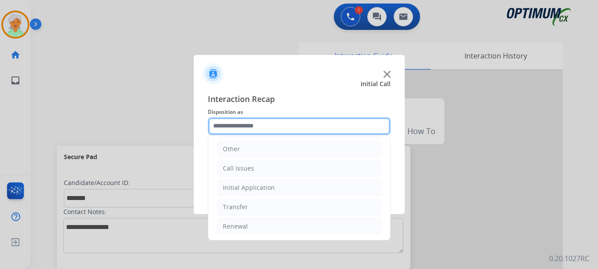
scroll to position [60, 0]
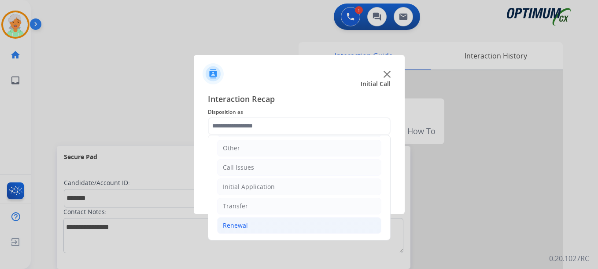
click at [249, 229] on li "Renewal" at bounding box center [299, 225] width 164 height 17
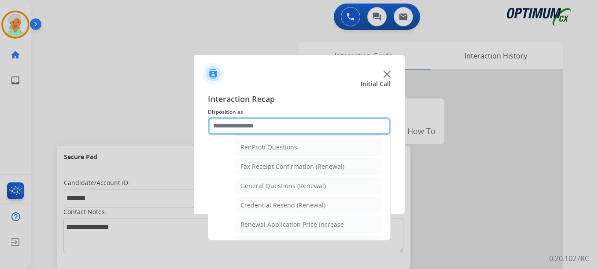
scroll to position [236, 0]
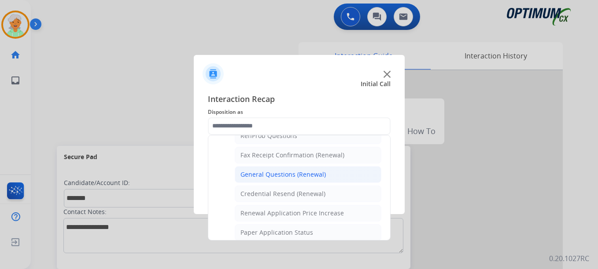
click at [273, 179] on li "General Questions (Renewal)" at bounding box center [308, 174] width 147 height 17
type input "**********"
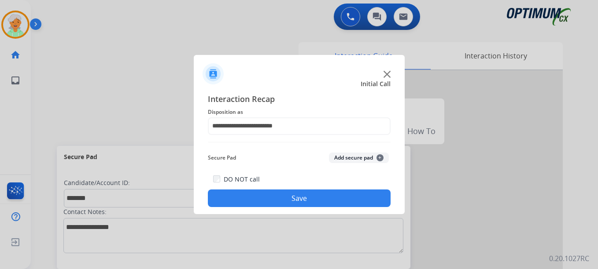
click at [275, 199] on button "Save" at bounding box center [299, 199] width 183 height 18
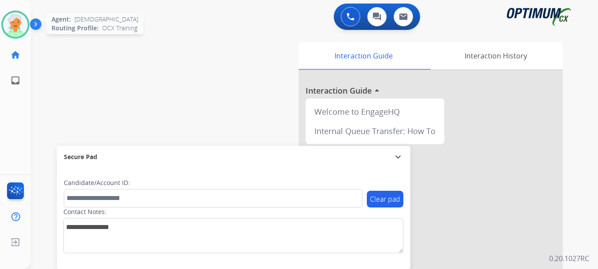
click at [15, 20] on img at bounding box center [15, 24] width 25 height 25
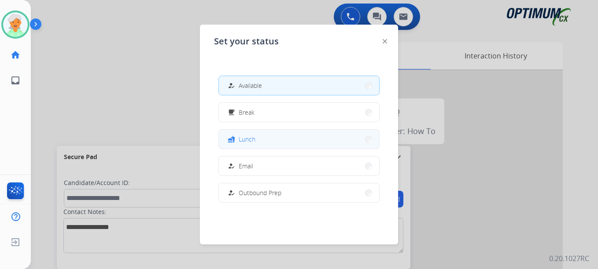
click at [287, 131] on button "fastfood Lunch" at bounding box center [299, 139] width 160 height 19
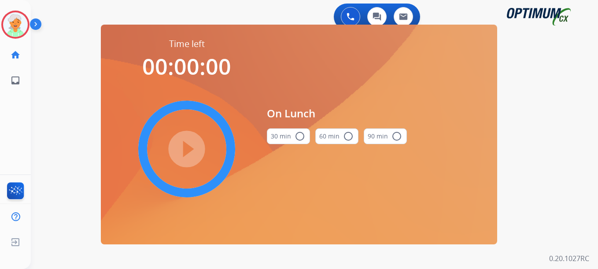
click at [302, 133] on mat-icon "radio_button_unchecked" at bounding box center [299, 136] width 11 height 11
click at [186, 146] on mat-icon "play_circle_filled" at bounding box center [186, 149] width 11 height 11
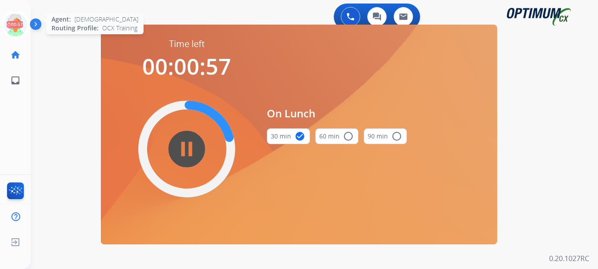
click at [24, 31] on icon at bounding box center [15, 25] width 29 height 29
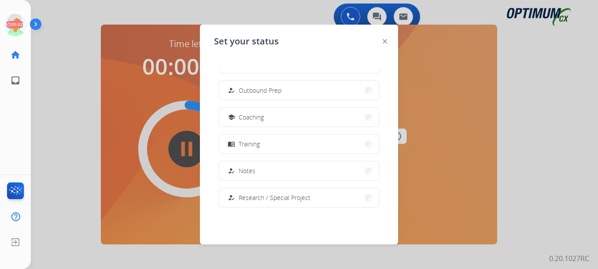
scroll to position [88, 0]
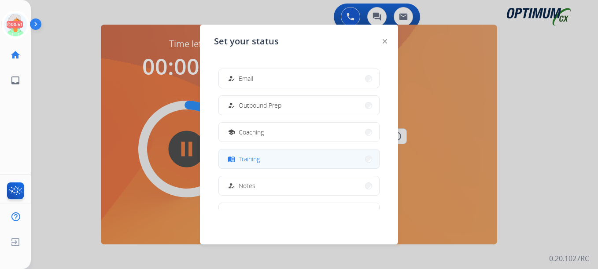
click at [252, 154] on div "menu_book Training" at bounding box center [243, 159] width 34 height 11
